Goal: Find specific page/section: Find specific page/section

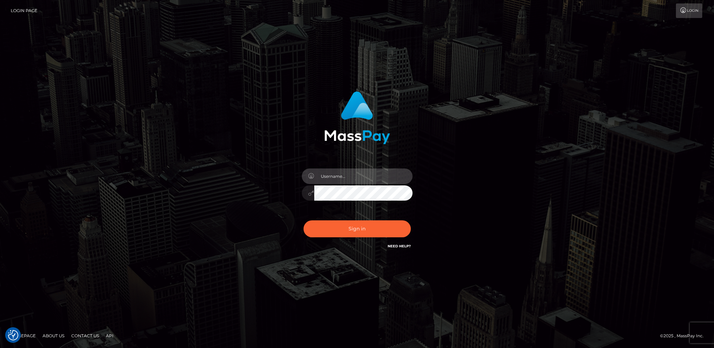
drag, startPoint x: 381, startPoint y: 174, endPoint x: 379, endPoint y: 182, distance: 8.0
click at [381, 174] on input "text" at bounding box center [363, 176] width 98 height 16
type input "[DEMOGRAPHIC_DATA].v"
click at [372, 233] on button "Sign in" at bounding box center [356, 228] width 107 height 17
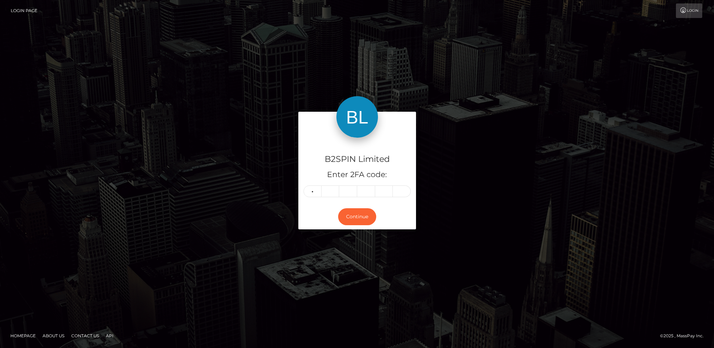
type input "6"
type input "5"
type input "6"
type input "3"
type input "4"
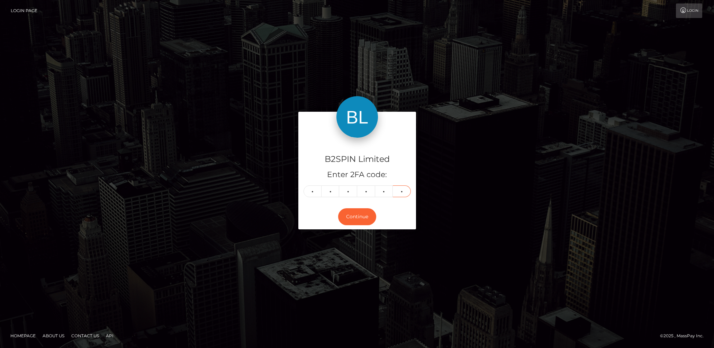
type input "5"
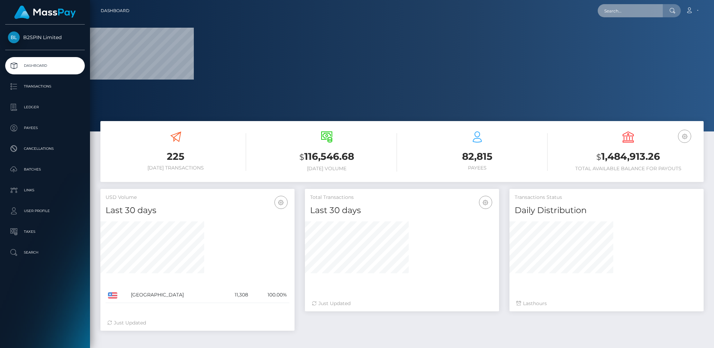
click at [613, 13] on input "text" at bounding box center [629, 10] width 65 height 13
paste input "8a6e62aa-95a7-4355-a429-59a03375c361"
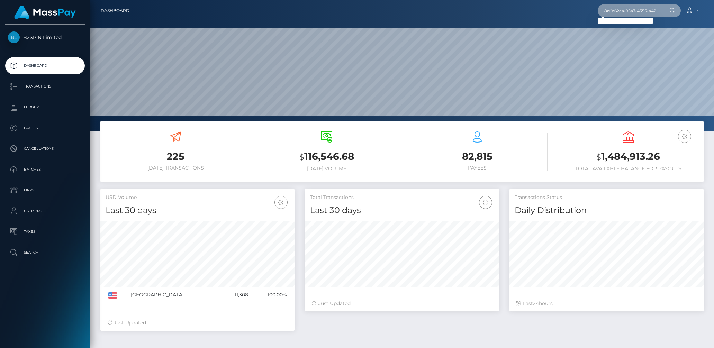
click at [637, 11] on input "8a6e62aa-95a7-4355-a429-59a03375c361" at bounding box center [629, 10] width 65 height 13
paste input "fc0760b8-0677-4752-b8ce-4e88aa0404ad"
click at [647, 8] on input "fc0760b8-0677-4752-b8ce-4e88aa0404ad" at bounding box center [629, 10] width 65 height 13
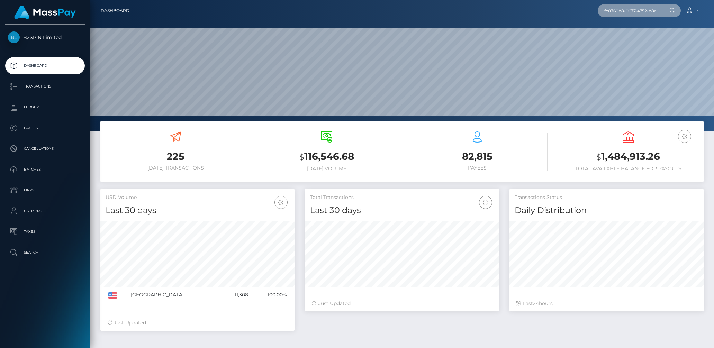
click at [647, 8] on input "fc0760b8-0677-4752-b8ce-4e88aa0404ad" at bounding box center [629, 10] width 65 height 13
paste input "aa722f48-6043-4eaf-b946-890d5b1cd673"
click at [641, 9] on input "aa722f48-6043-4eaf-b946-890d5b1cd673" at bounding box center [629, 10] width 65 height 13
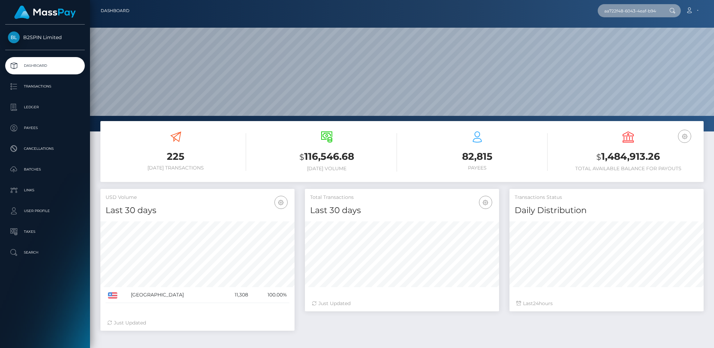
click at [641, 9] on input "aa722f48-6043-4eaf-b946-890d5b1cd673" at bounding box center [629, 10] width 65 height 13
paste input "600f4af1-1357-4e71-803e-0622be7f09c5"
click at [631, 9] on input "600f4af1-1357-4e71-803e-0622be7f09c5" at bounding box center [629, 10] width 65 height 13
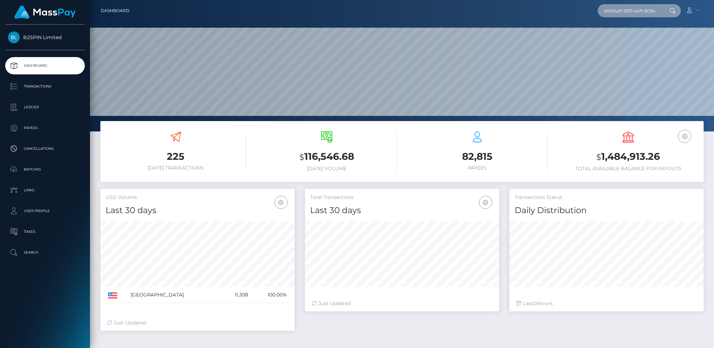
paste input "5b6c0202-b0eb-4188-8ee4-9577f2982551"
click at [635, 11] on input "5b6c0202-b0eb-4188-8ee4-9577f2982551" at bounding box center [629, 10] width 65 height 13
paste input "b1594079-cef6-43e9-84f3-aa2a8fe3dfbf"
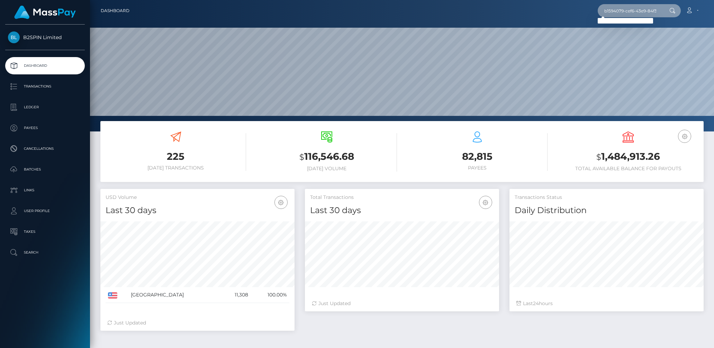
click at [640, 7] on input "b1594079-cef6-43e9-84f3-aa2a8fe3dfbf" at bounding box center [629, 10] width 65 height 13
paste input "850256b6-5305-45f8-acb8-06570a90ffd6"
click at [628, 12] on input "850256b6-5305-45f8-acb8-06570a90ffd6" at bounding box center [629, 10] width 65 height 13
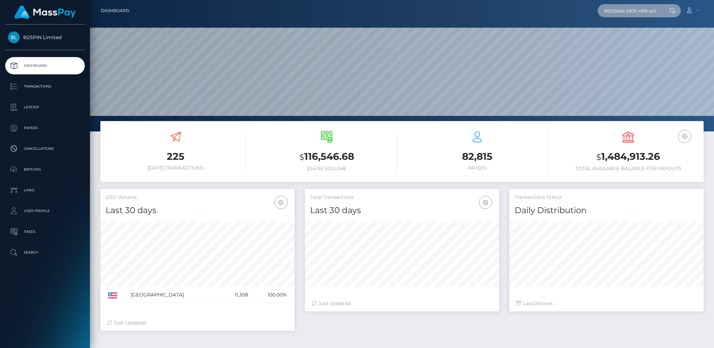
click at [628, 12] on input "850256b6-5305-45f8-acb8-06570a90ffd6" at bounding box center [629, 10] width 65 height 13
paste input "e48288b7-28e3-4ace-aadc-98f492dda0c2"
click at [642, 9] on input "e48288b7-28e3-4ace-aadc-98f492dda0c2" at bounding box center [629, 10] width 65 height 13
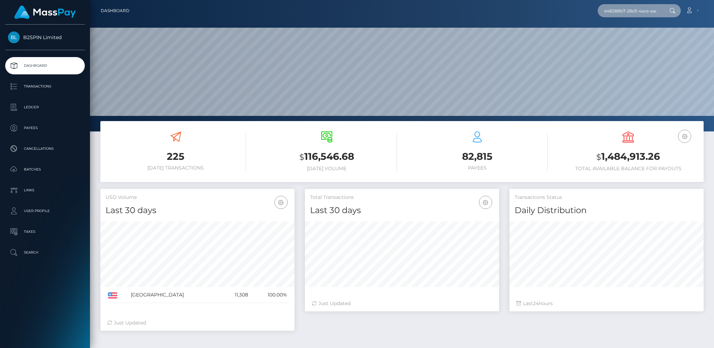
click at [642, 9] on input "e48288b7-28e3-4ace-aadc-98f492dda0c2" at bounding box center [629, 10] width 65 height 13
paste input "cb07b5fa-29cc-4a0c-9b12-33ee95794be8"
click at [632, 9] on input "cb07b5fa-29cc-4a0c-9b12-33ee95794be8" at bounding box center [629, 10] width 65 height 13
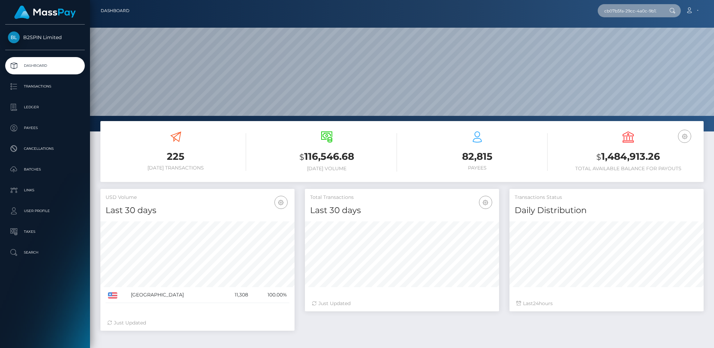
paste input "05bbdeb0-efd9-4206-8085-093a69f34b19"
click at [627, 10] on input "05bbdeb0-efd9-4206-8085-093a69f34b19" at bounding box center [629, 10] width 65 height 13
paste input "18e8527-3267-46f6-8136-6f8281b2e546"
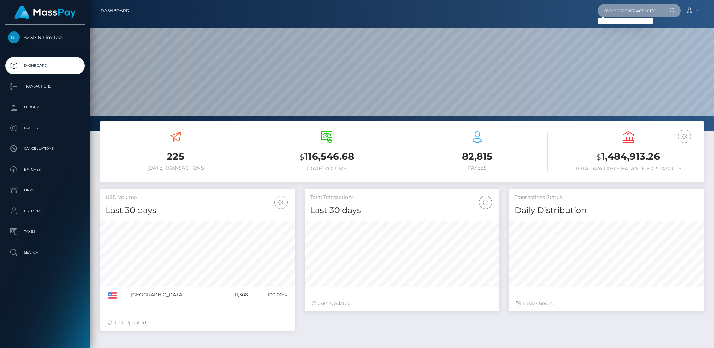
click at [621, 8] on input "018e8527-3267-46f6-8136-6f8281b2e546" at bounding box center [629, 10] width 65 height 13
paste input "2131398310"
type input "2131398310"
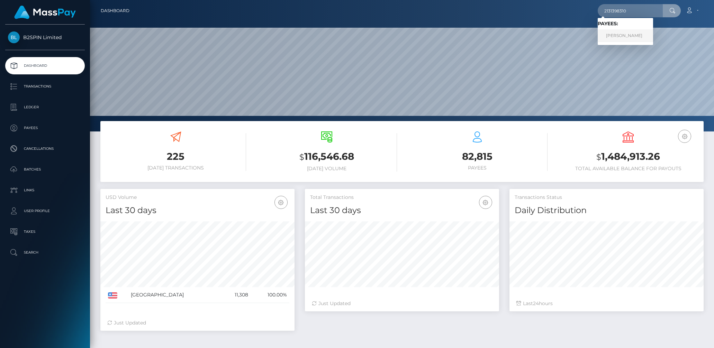
click at [625, 37] on link "MOUNIR DIAKITE" at bounding box center [624, 35] width 55 height 13
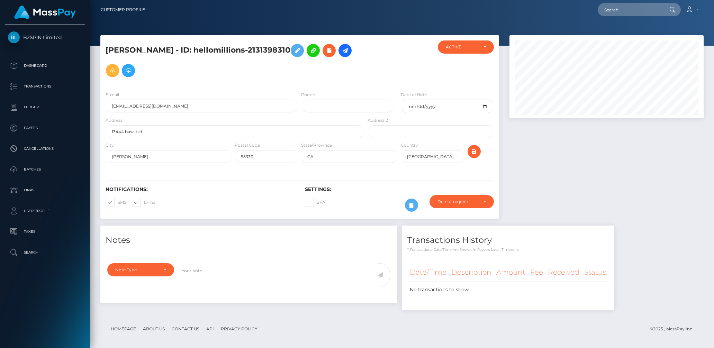
scroll to position [83, 194]
click at [619, 9] on input "text" at bounding box center [629, 9] width 65 height 13
paste input "1213605111"
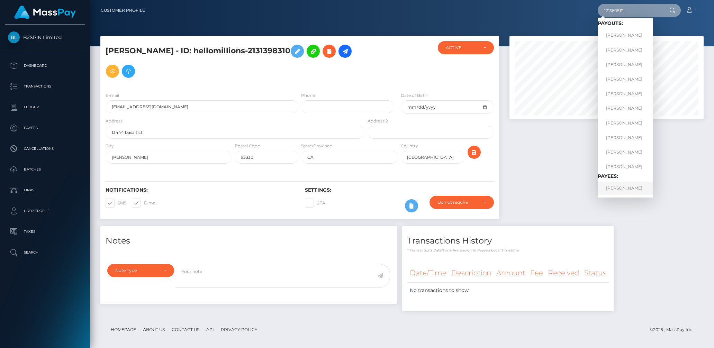
type input "1213605111"
click at [623, 186] on link "TRACY A BERNAL-FRAUSTO" at bounding box center [624, 188] width 55 height 13
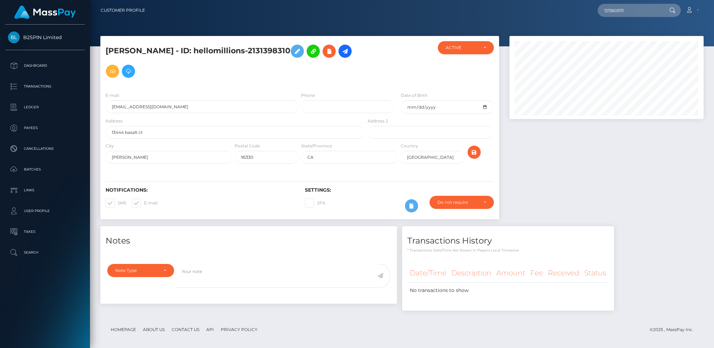
scroll to position [0, 0]
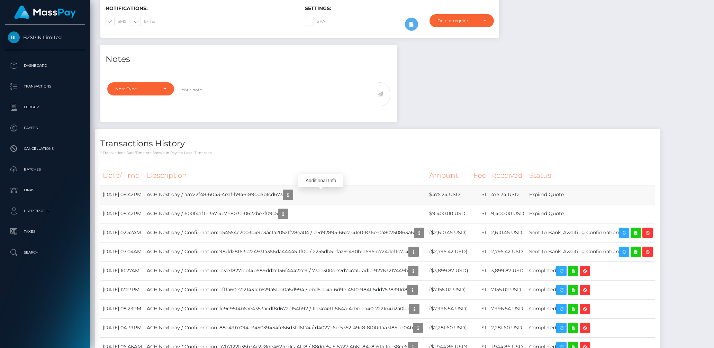
scroll to position [184, 0]
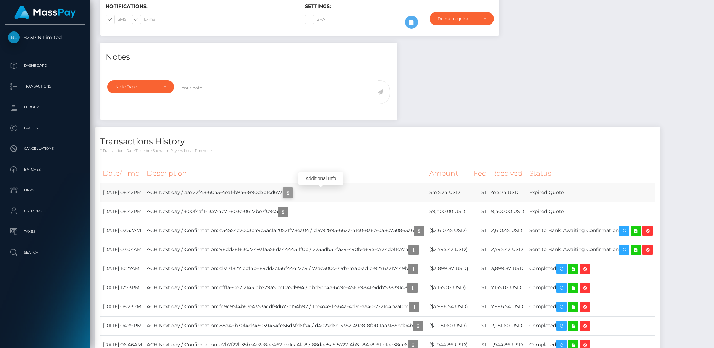
click at [292, 190] on icon "button" at bounding box center [288, 193] width 8 height 9
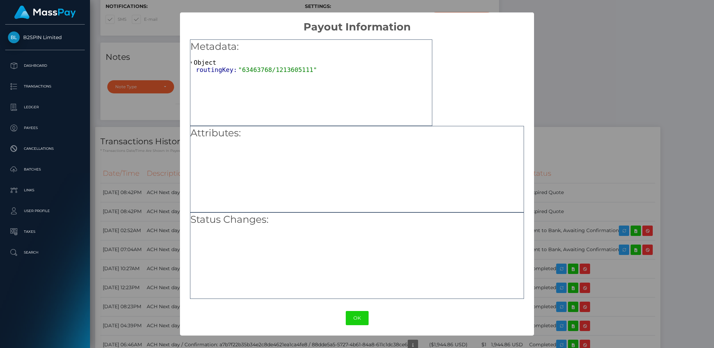
click at [566, 135] on div "× Payout Information Metadata: Object routingKey: "63463768/1213605111" Attribu…" at bounding box center [357, 174] width 714 height 348
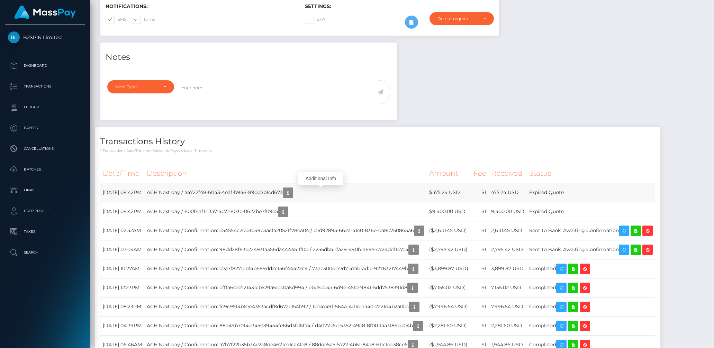
click at [577, 191] on td "Expired Quote" at bounding box center [591, 192] width 128 height 19
copy tbody "Expired Quote"
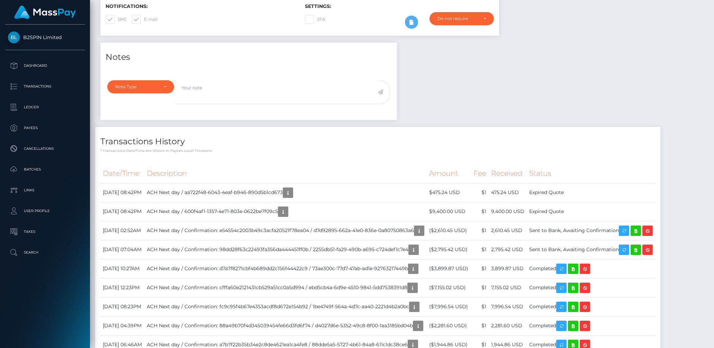
scroll to position [0, 0]
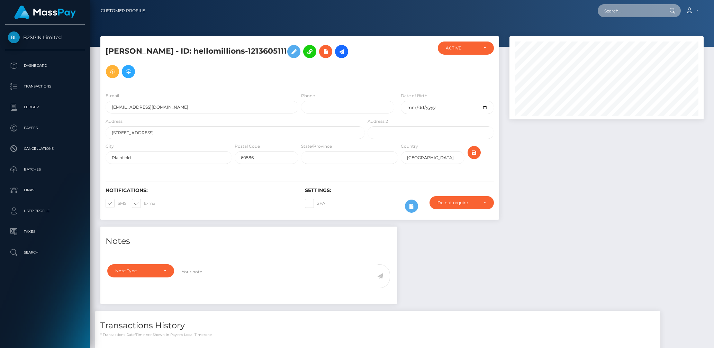
click at [626, 11] on input "text" at bounding box center [629, 10] width 65 height 13
paste input "2110882759"
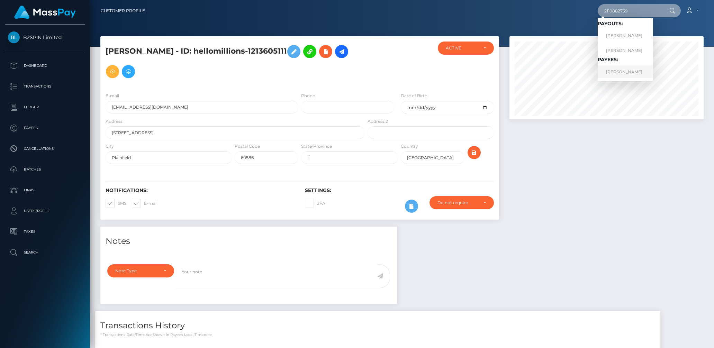
type input "2110882759"
click at [623, 68] on link "MADLENA VARDANYAN" at bounding box center [624, 71] width 55 height 13
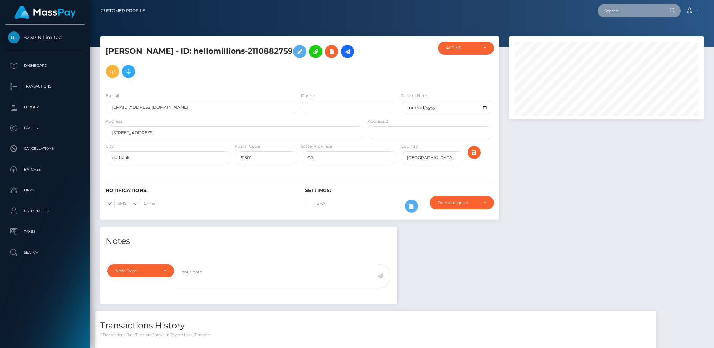
click at [622, 10] on input "text" at bounding box center [629, 10] width 65 height 13
paste input "2157601928"
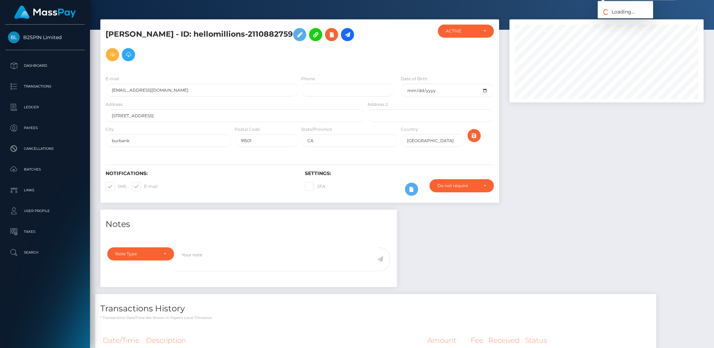
scroll to position [18, 0]
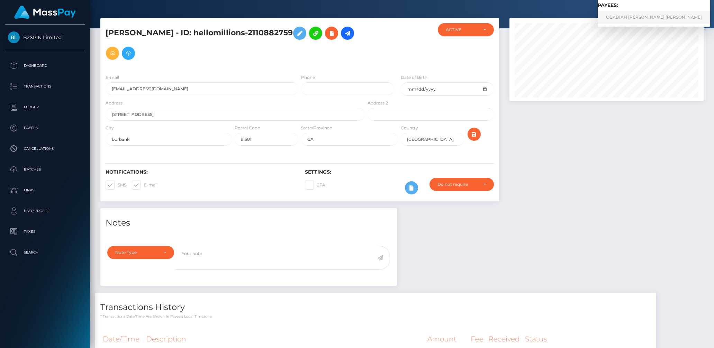
type input "2157601928"
click at [627, 17] on link "OBADIAH [PERSON_NAME] [PERSON_NAME]" at bounding box center [653, 17] width 112 height 13
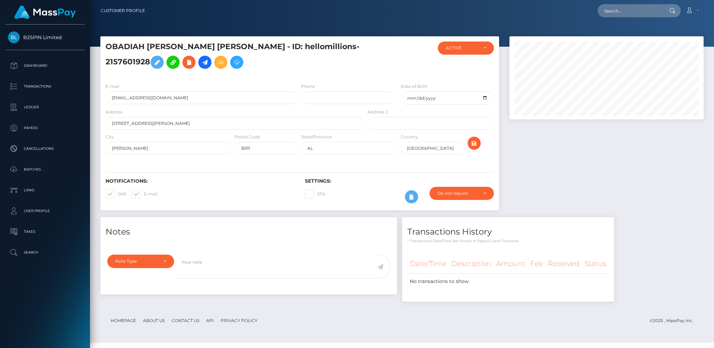
scroll to position [83, 194]
click at [622, 12] on input "text" at bounding box center [629, 10] width 65 height 13
paste input "2131398310"
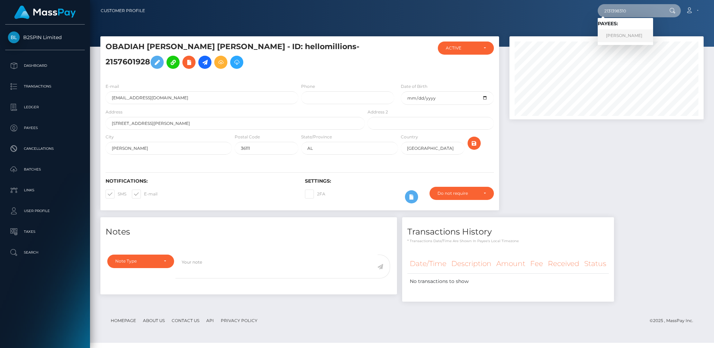
type input "2131398310"
click at [624, 36] on link "MOUNIR DIAKITE" at bounding box center [624, 35] width 55 height 13
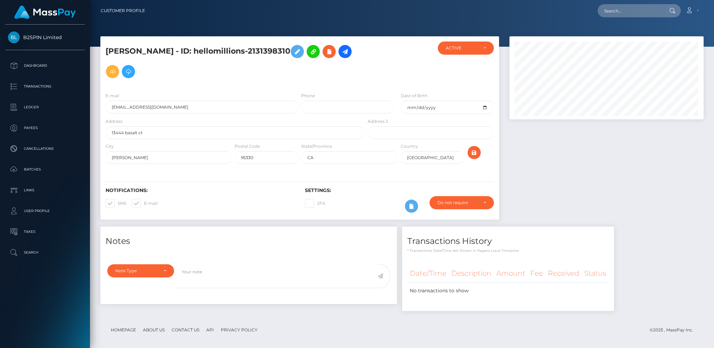
scroll to position [83, 194]
click at [626, 11] on input "text" at bounding box center [629, 10] width 65 height 13
paste input "1708976425"
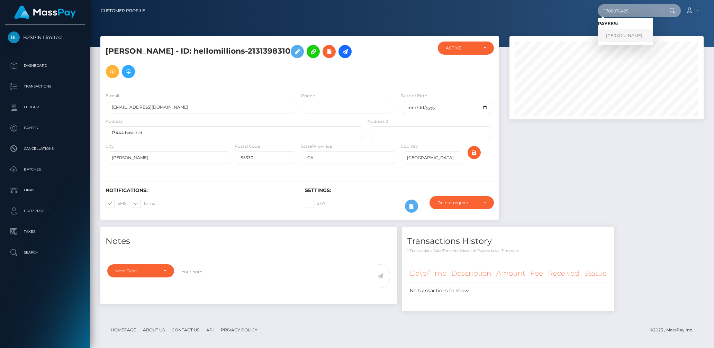
type input "1708976425"
click at [624, 33] on link "TAMARA OSMICEVIC" at bounding box center [624, 35] width 55 height 13
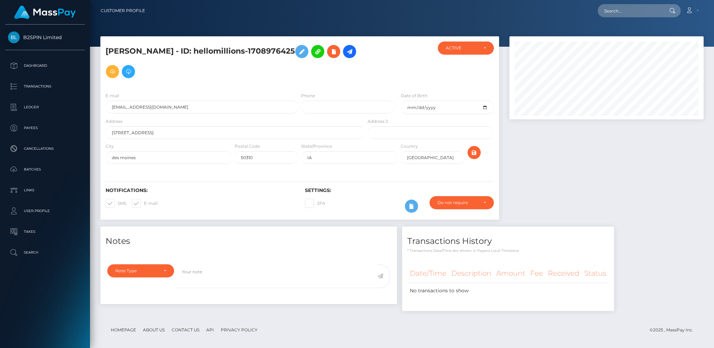
scroll to position [83, 194]
click at [621, 12] on input "text" at bounding box center [629, 10] width 65 height 13
paste input "1976534938"
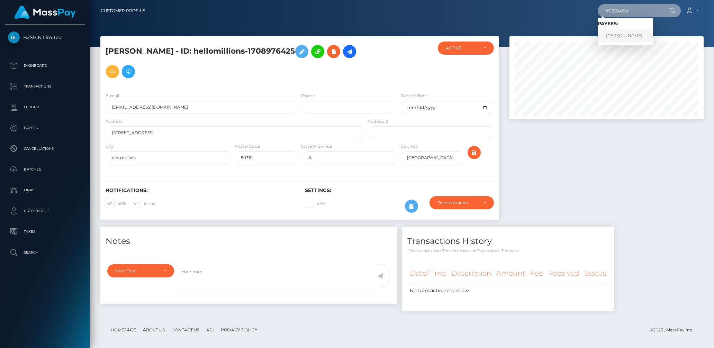
type input "1976534938"
click at [623, 33] on link "NICHOLAS CHAPMAN" at bounding box center [624, 35] width 55 height 13
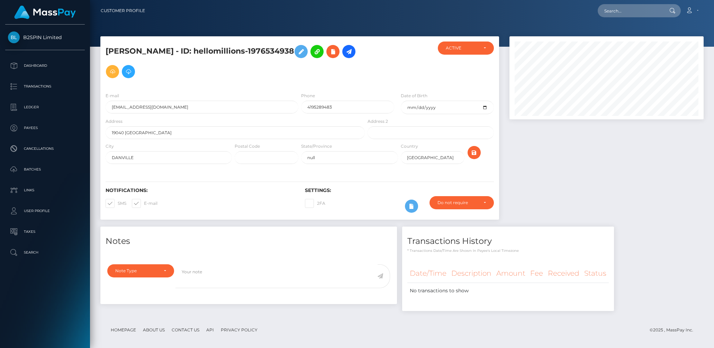
scroll to position [83, 194]
click at [616, 13] on input "text" at bounding box center [629, 10] width 65 height 13
paste input "1176658539"
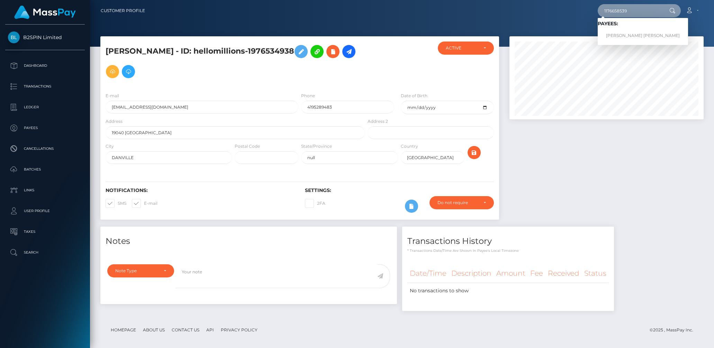
type input "1176658539"
click at [619, 37] on link "[PERSON_NAME] [PERSON_NAME]" at bounding box center [642, 35] width 90 height 13
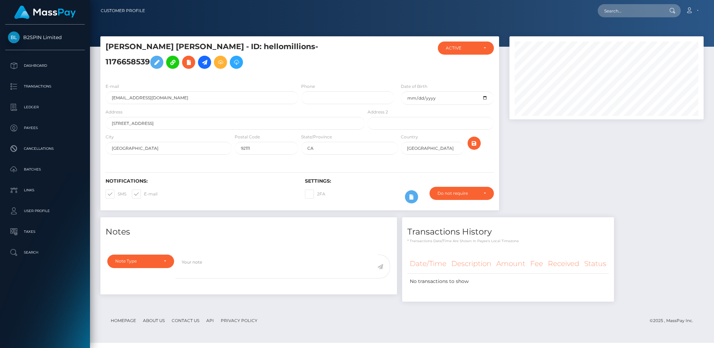
scroll to position [83, 194]
click at [615, 10] on input "text" at bounding box center [629, 10] width 65 height 13
paste input "1268550084"
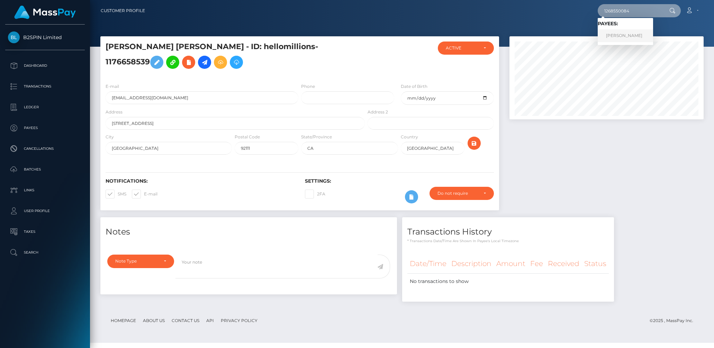
type input "1268550084"
click at [646, 37] on link "MELISSA RENEE MATTHIS" at bounding box center [624, 35] width 55 height 13
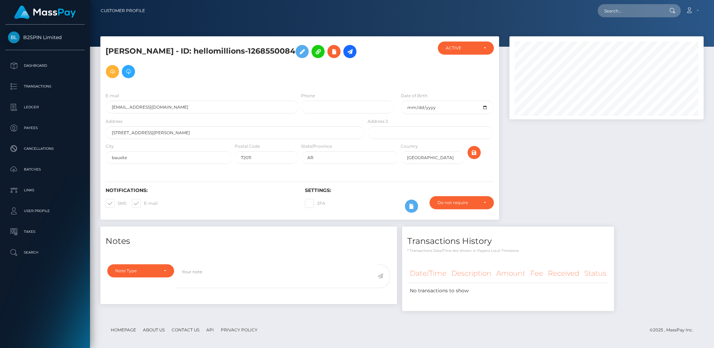
scroll to position [83, 194]
